Goal: Task Accomplishment & Management: Manage account settings

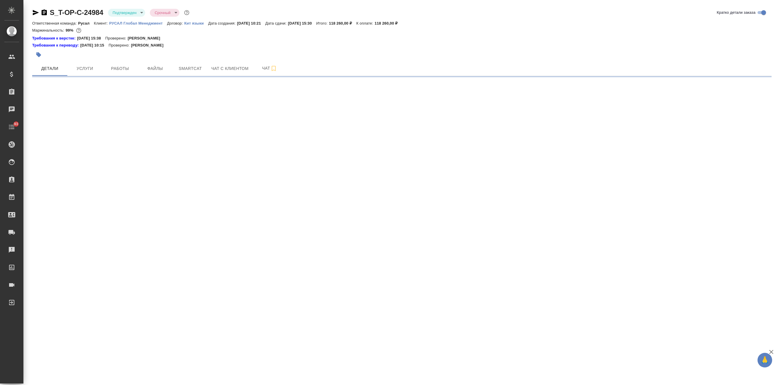
select select "RU"
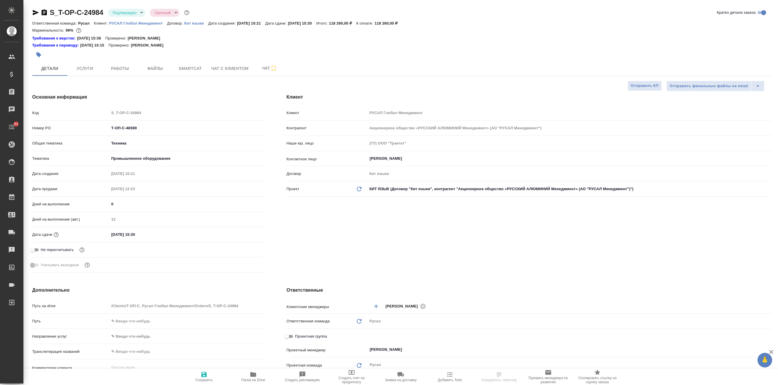
type textarea "x"
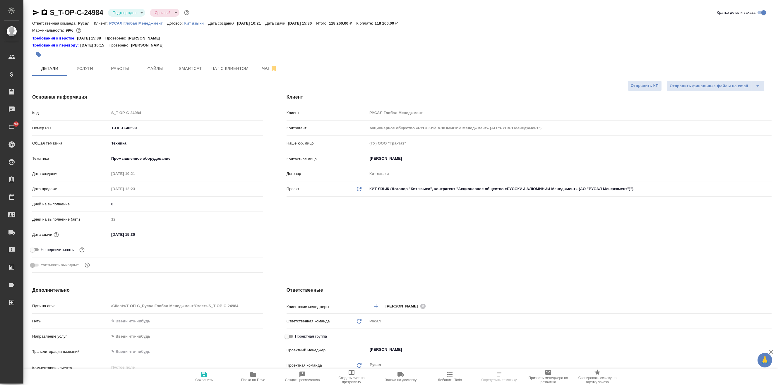
type textarea "x"
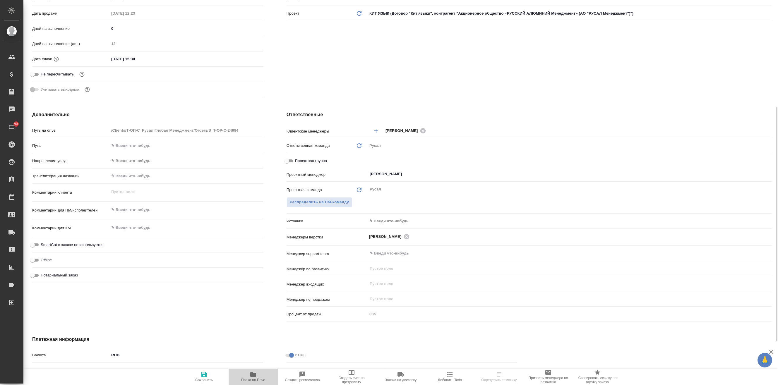
click at [254, 378] on icon "button" at bounding box center [253, 374] width 7 height 7
type textarea "x"
select select "RU"
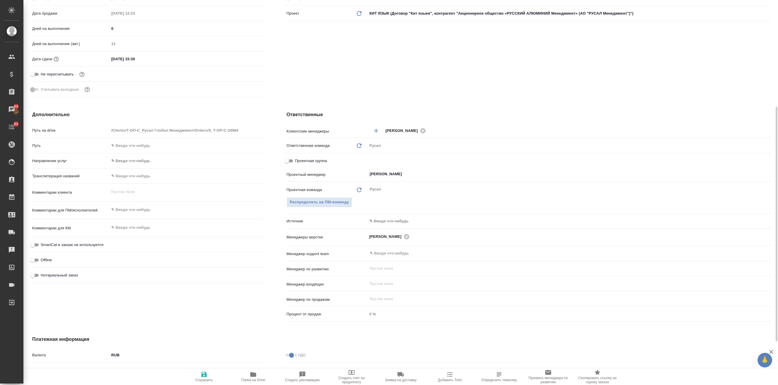
type textarea "x"
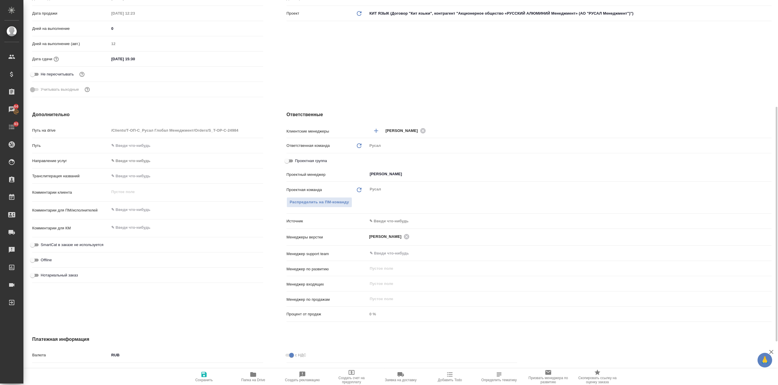
type textarea "x"
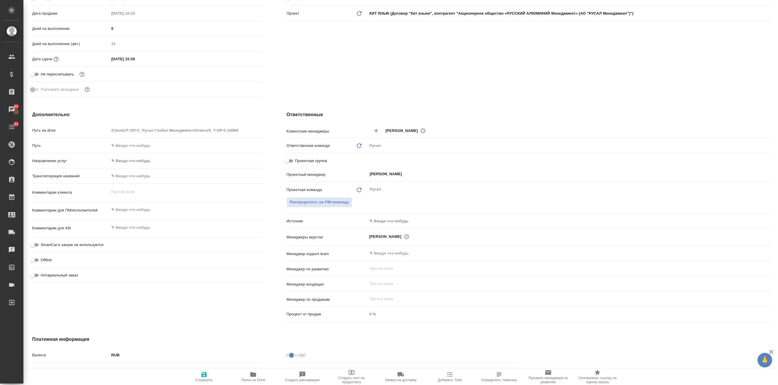
type textarea "x"
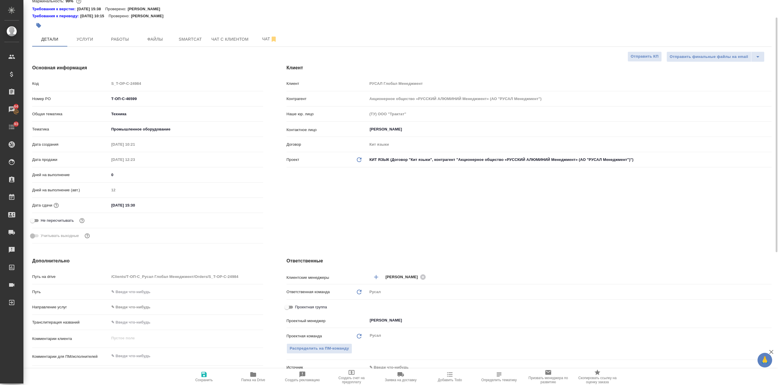
scroll to position [0, 0]
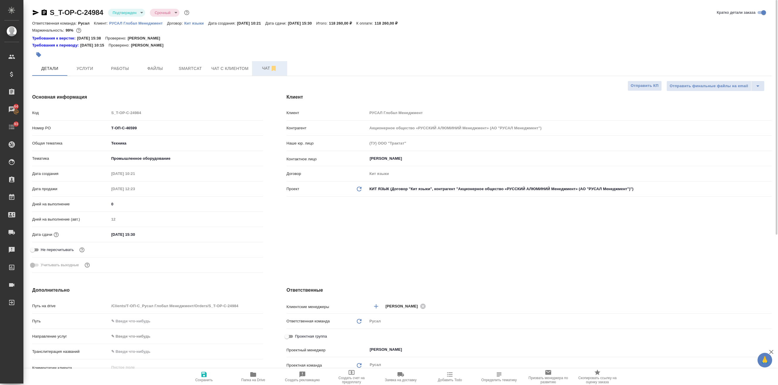
click at [255, 61] on button "Чат" at bounding box center [269, 68] width 35 height 15
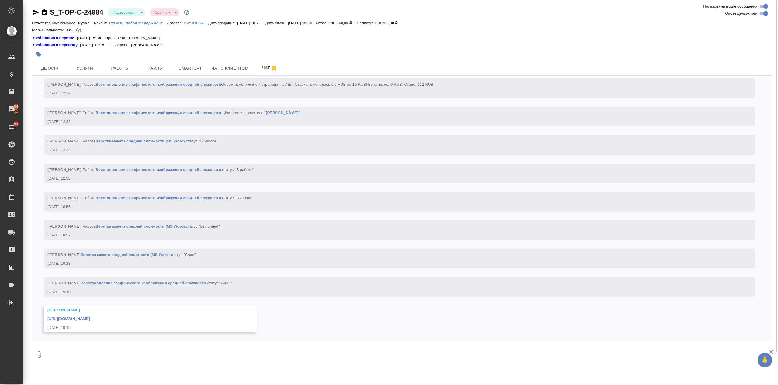
scroll to position [1293, 0]
click at [90, 317] on link "[URL][DOMAIN_NAME]" at bounding box center [68, 319] width 42 height 4
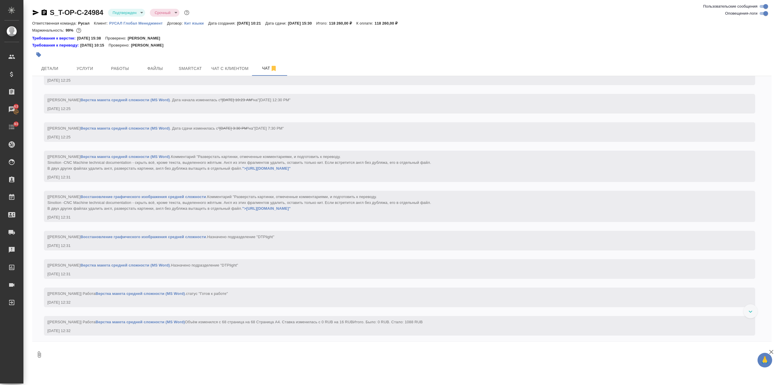
scroll to position [942, 0]
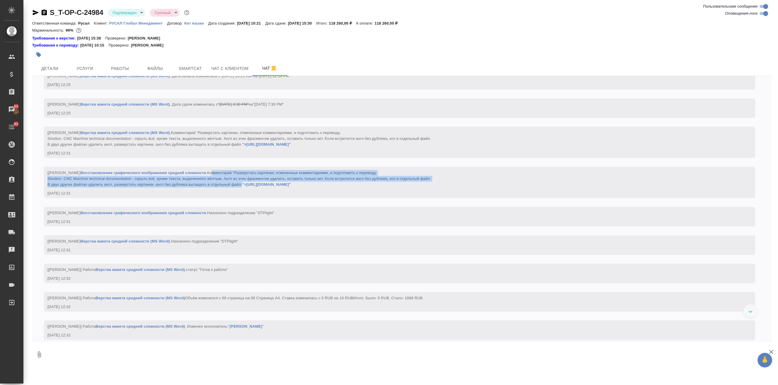
drag, startPoint x: 240, startPoint y: 202, endPoint x: 439, endPoint y: 213, distance: 199.7
click at [439, 188] on div "[[PERSON_NAME]] Работа Восстановление графического изображения средней сложност…" at bounding box center [391, 178] width 688 height 19
click at [210, 187] on span "Комментарий "Разверстать картинки, отмеченные комментариями, и подготовить к пе…" at bounding box center [239, 179] width 384 height 16
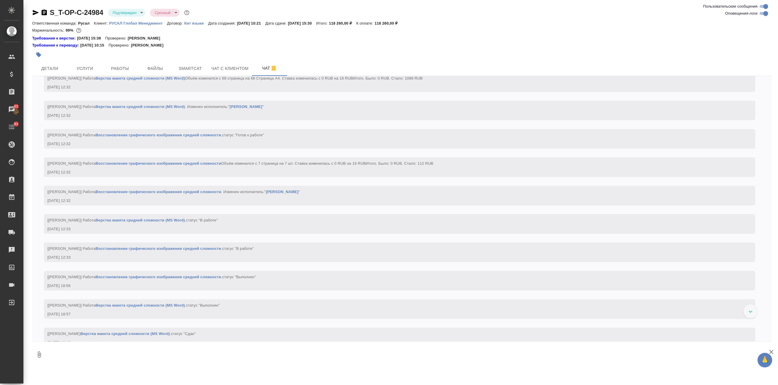
scroll to position [1293, 0]
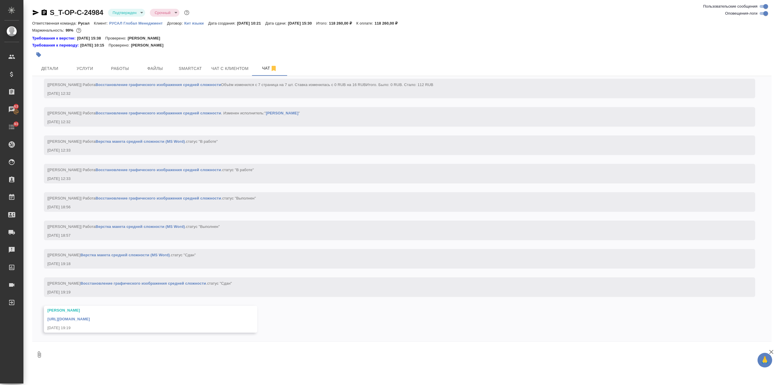
click at [90, 320] on link "[URL][DOMAIN_NAME]" at bounding box center [68, 319] width 42 height 4
